Goal: Find specific page/section: Find specific page/section

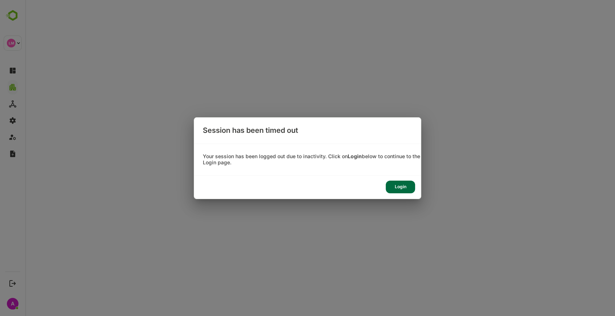
click at [409, 182] on div "Login" at bounding box center [400, 187] width 29 height 13
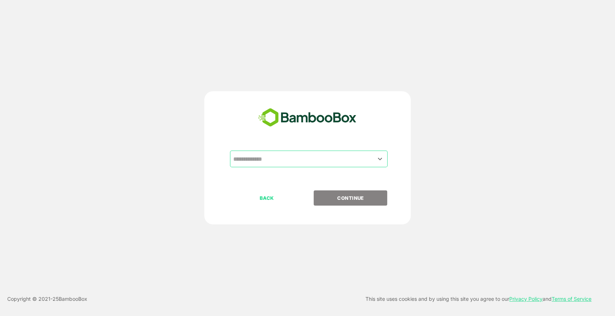
click at [276, 159] on input "text" at bounding box center [309, 159] width 155 height 14
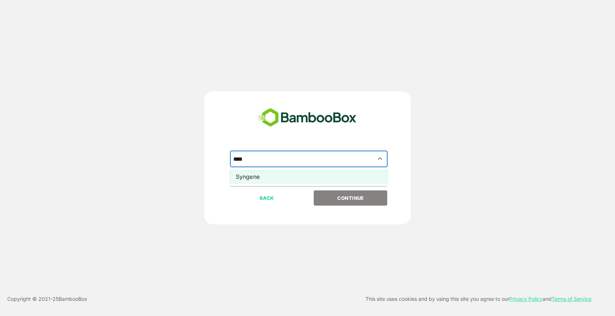
click at [336, 182] on li "Syngene" at bounding box center [309, 176] width 158 height 13
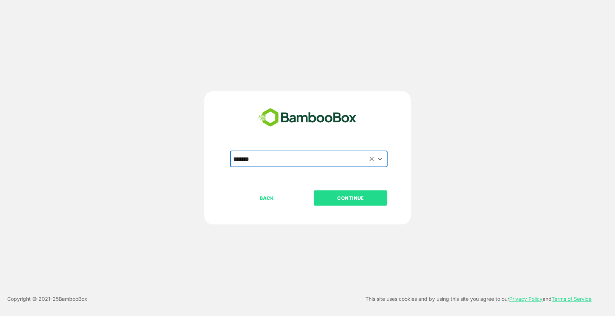
type input "*******"
click at [337, 194] on p "CONTINUE" at bounding box center [351, 198] width 72 height 8
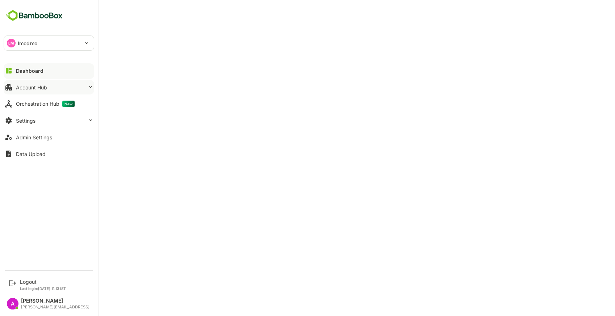
click at [46, 90] on div "Account Hub" at bounding box center [31, 87] width 31 height 6
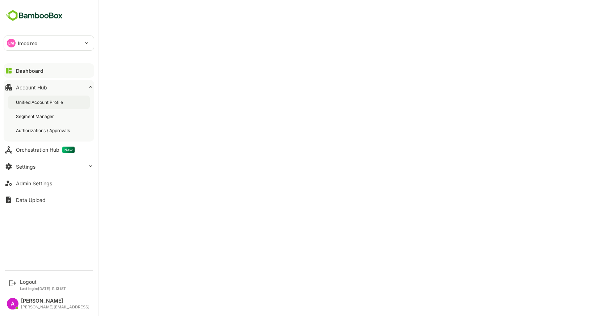
click at [53, 100] on div "Unified Account Profile" at bounding box center [40, 102] width 49 height 6
